Goal: Transaction & Acquisition: Purchase product/service

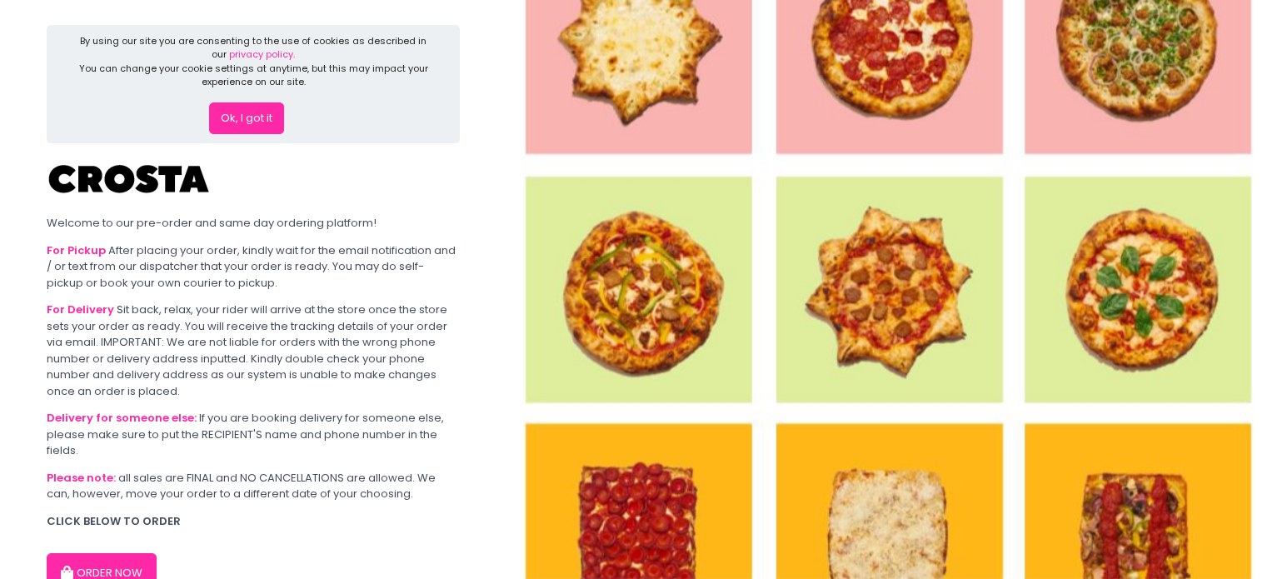
click at [103, 562] on button "ORDER NOW" at bounding box center [102, 573] width 110 height 40
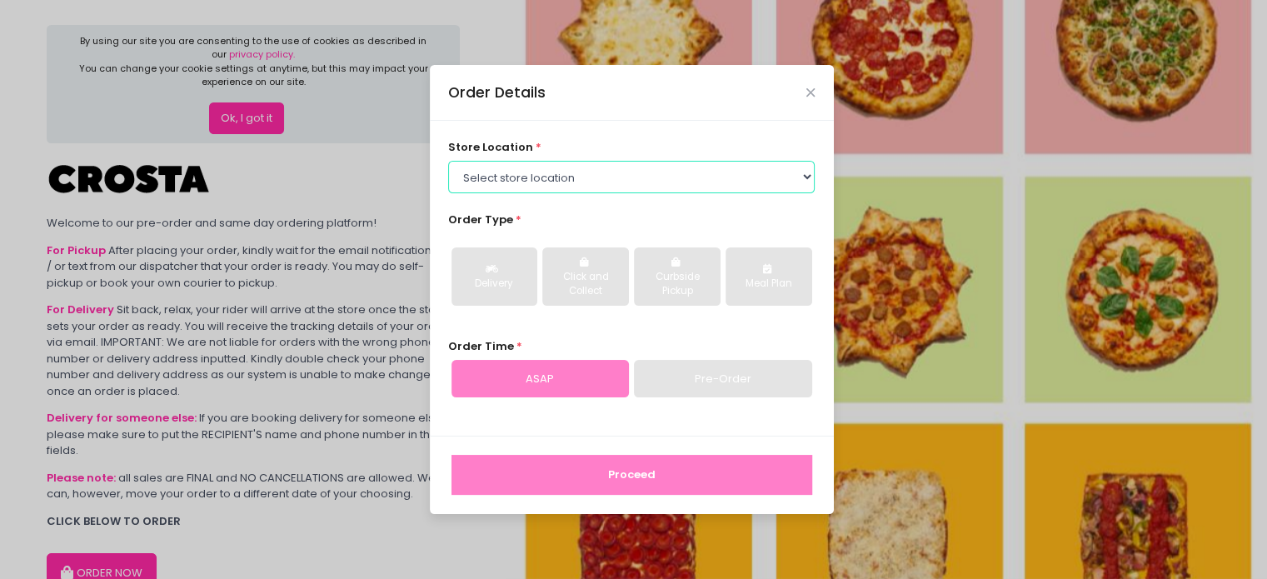
click at [537, 184] on select "Select store location [PERSON_NAME] Pizza - [PERSON_NAME] Pizza - [GEOGRAPHIC_D…" at bounding box center [631, 177] width 366 height 32
select select "5fabb2e53664a8677beaeb89"
click at [448, 161] on select "Select store location [PERSON_NAME] Pizza - [PERSON_NAME] Pizza - [GEOGRAPHIC_D…" at bounding box center [631, 177] width 366 height 32
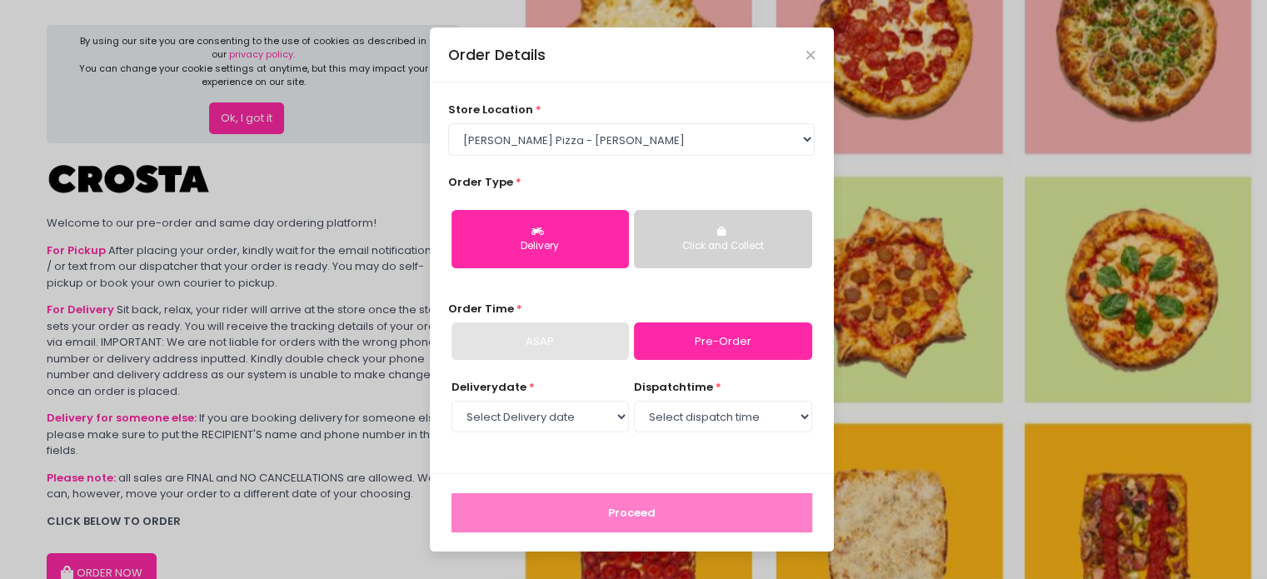
click at [535, 241] on div "Delivery" at bounding box center [540, 246] width 154 height 15
click at [555, 412] on select "Select Delivery date [DATE] [DATE] [DATE] [DATE] [DATE] [DATE]" at bounding box center [539, 417] width 177 height 32
select select "[DATE]"
click at [451, 401] on select "Select Delivery date [DATE] [DATE] [DATE] [DATE] [DATE] [DATE]" at bounding box center [539, 417] width 177 height 32
click at [733, 421] on select "Select dispatch time 12:00 PM - 12:30 PM 12:30 PM - 01:00 PM 01:00 PM - 01:30 P…" at bounding box center [722, 417] width 177 height 32
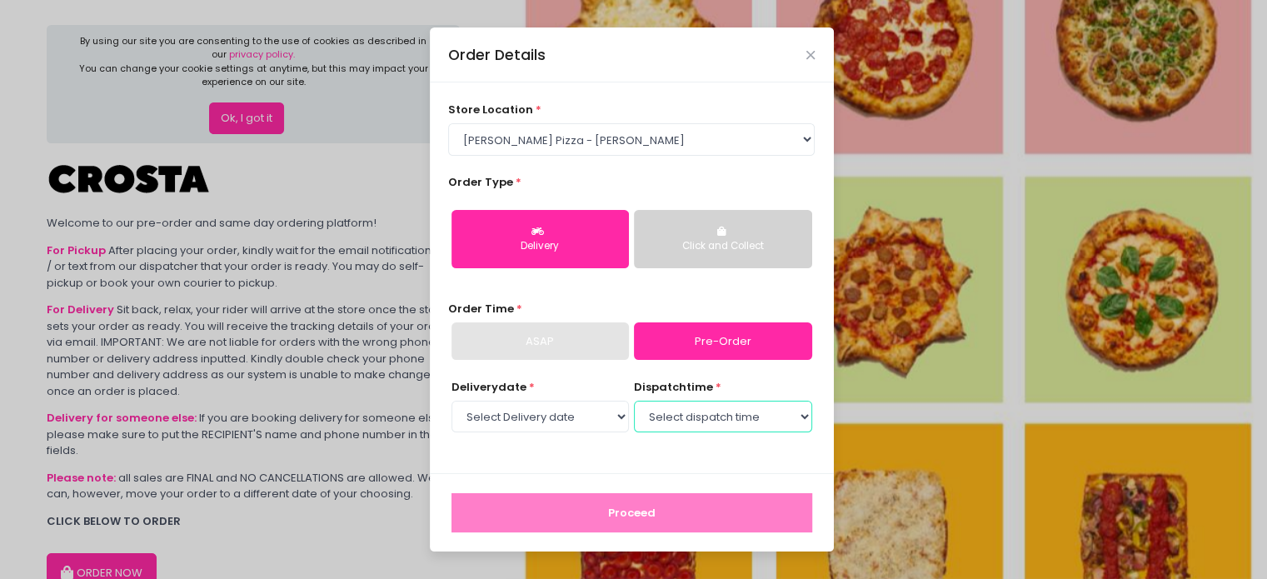
select select "19:00"
click at [634, 401] on select "Select dispatch time 12:00 PM - 12:30 PM 12:30 PM - 01:00 PM 01:00 PM - 01:30 P…" at bounding box center [722, 417] width 177 height 32
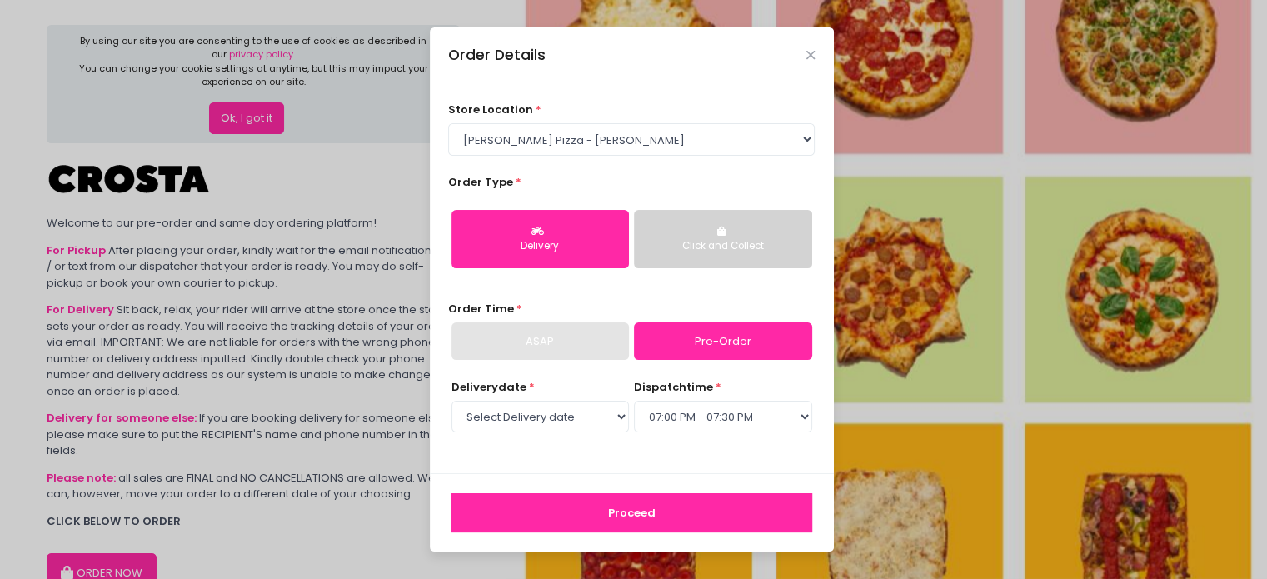
click at [680, 511] on button "Proceed" at bounding box center [631, 513] width 361 height 40
